Goal: Navigation & Orientation: Find specific page/section

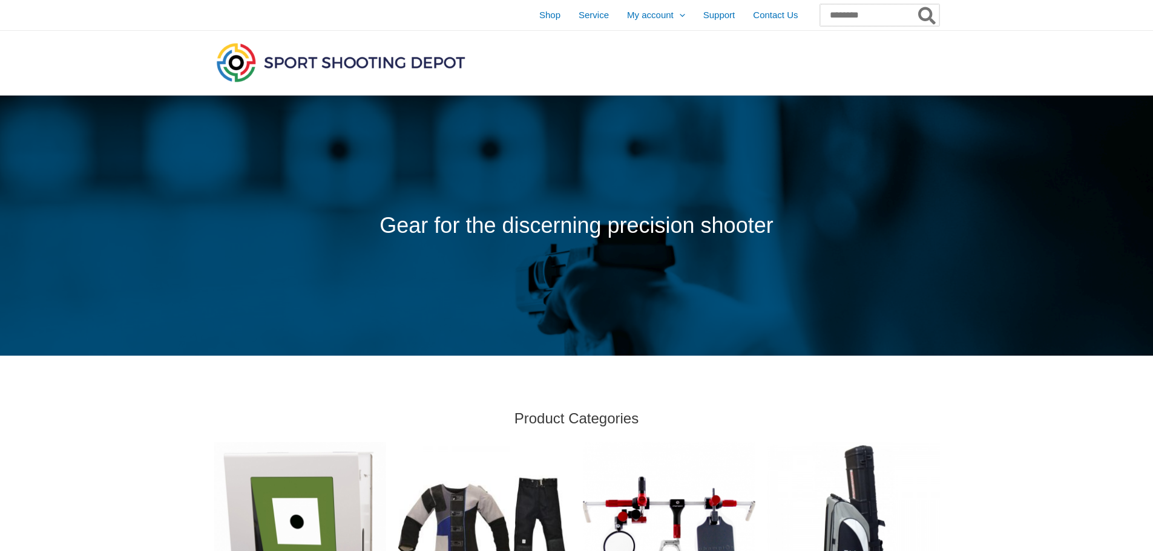
click at [820, 12] on input "Search for:" at bounding box center [879, 15] width 119 height 22
type input "**********"
click at [916, 4] on button "Search" at bounding box center [928, 15] width 24 height 22
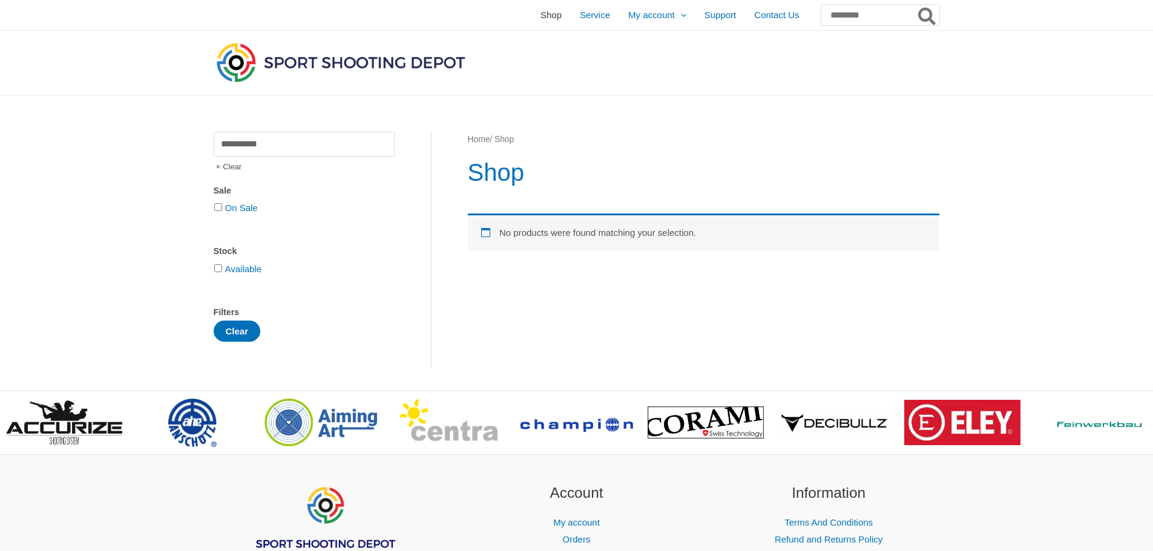
click at [541, 17] on span "Shop" at bounding box center [551, 15] width 21 height 30
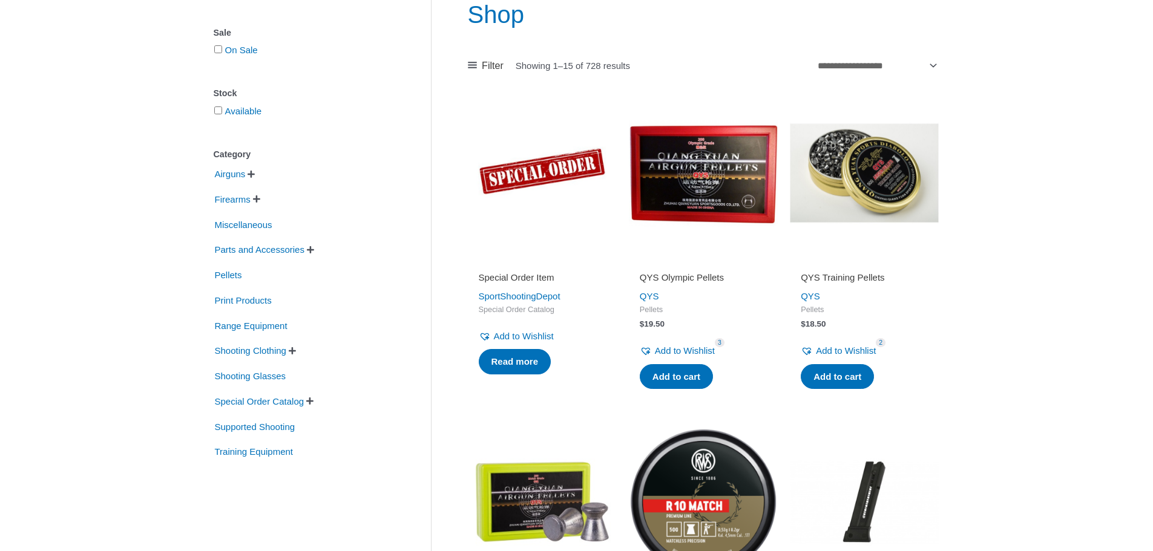
scroll to position [182, 0]
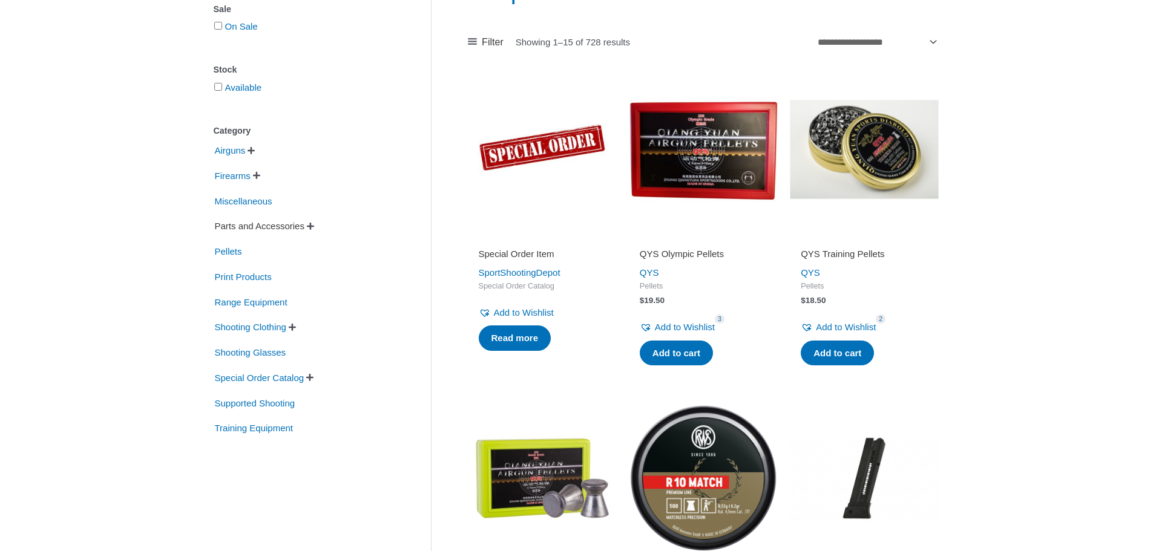
click at [255, 225] on span "Parts and Accessories" at bounding box center [260, 226] width 92 height 21
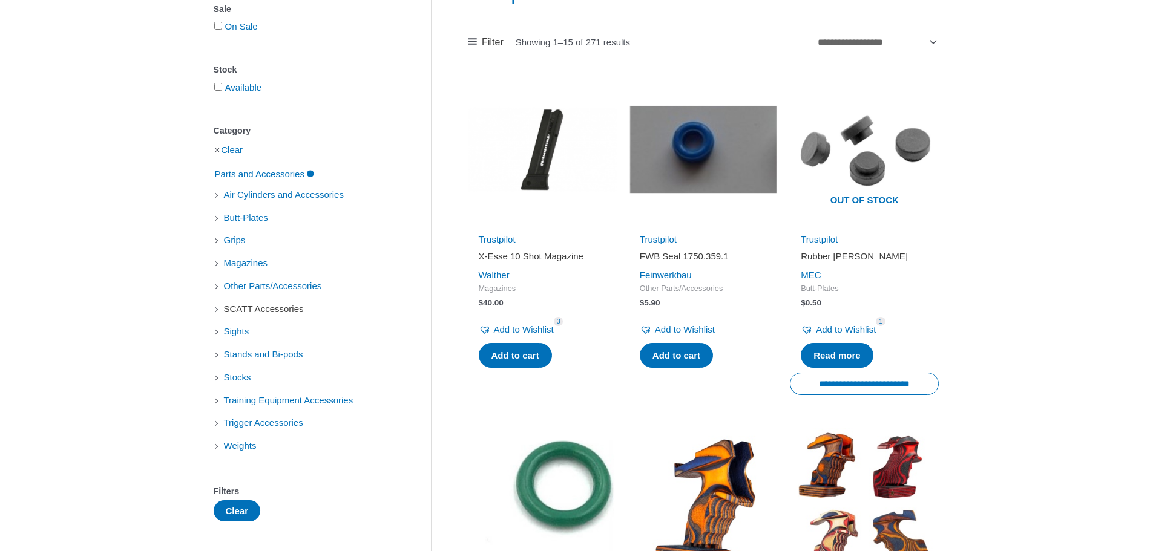
click at [284, 315] on span "SCATT Accessories" at bounding box center [264, 309] width 82 height 21
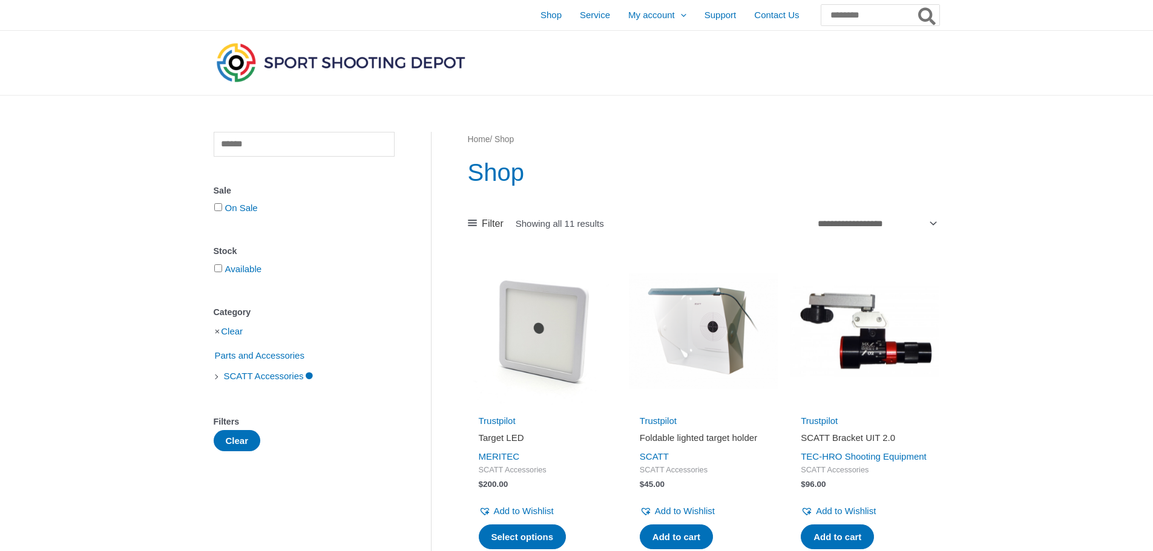
click at [217, 331] on li "Clear" at bounding box center [304, 331] width 181 height 21
click at [229, 333] on link "Clear" at bounding box center [232, 331] width 22 height 10
